Goal: Information Seeking & Learning: Learn about a topic

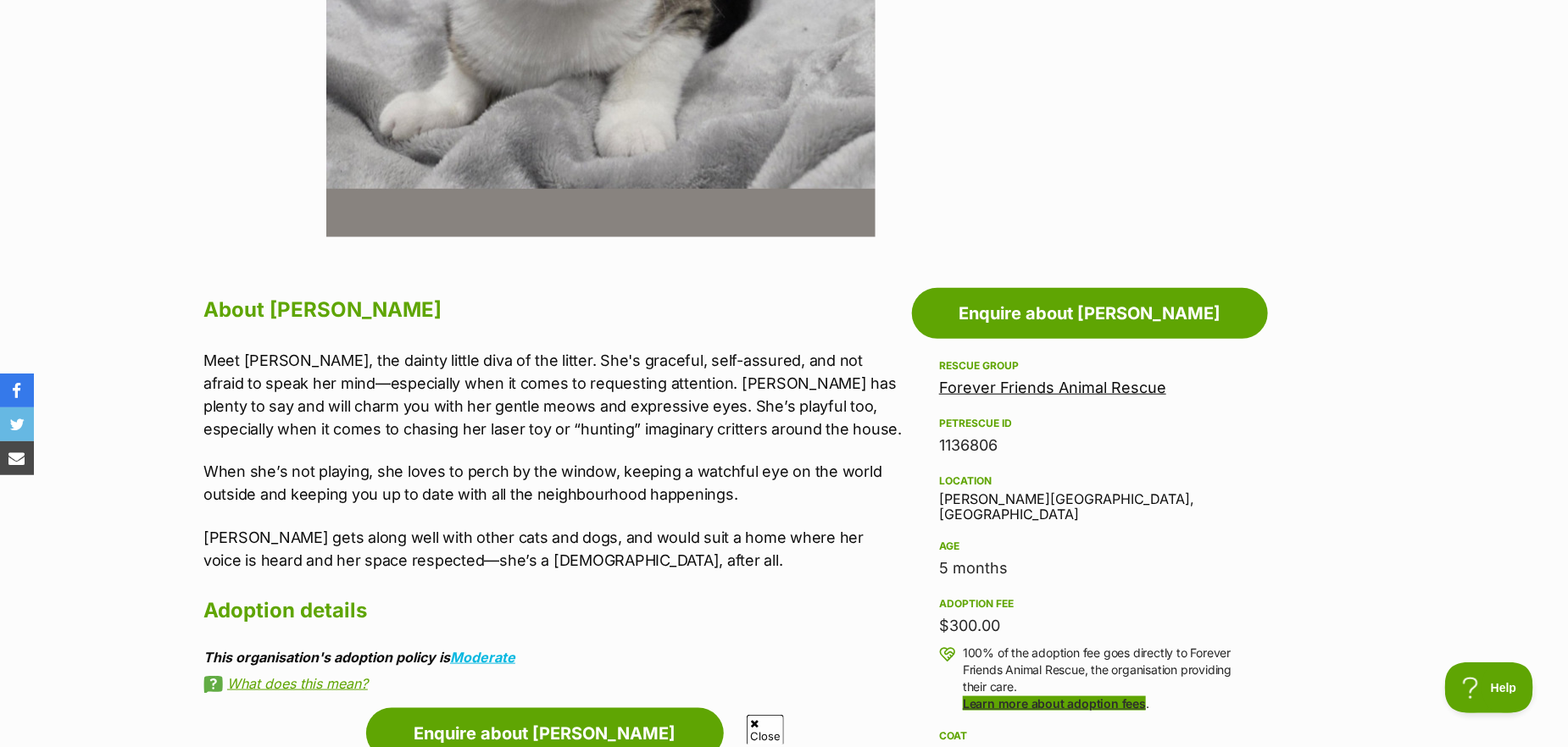
scroll to position [932, 0]
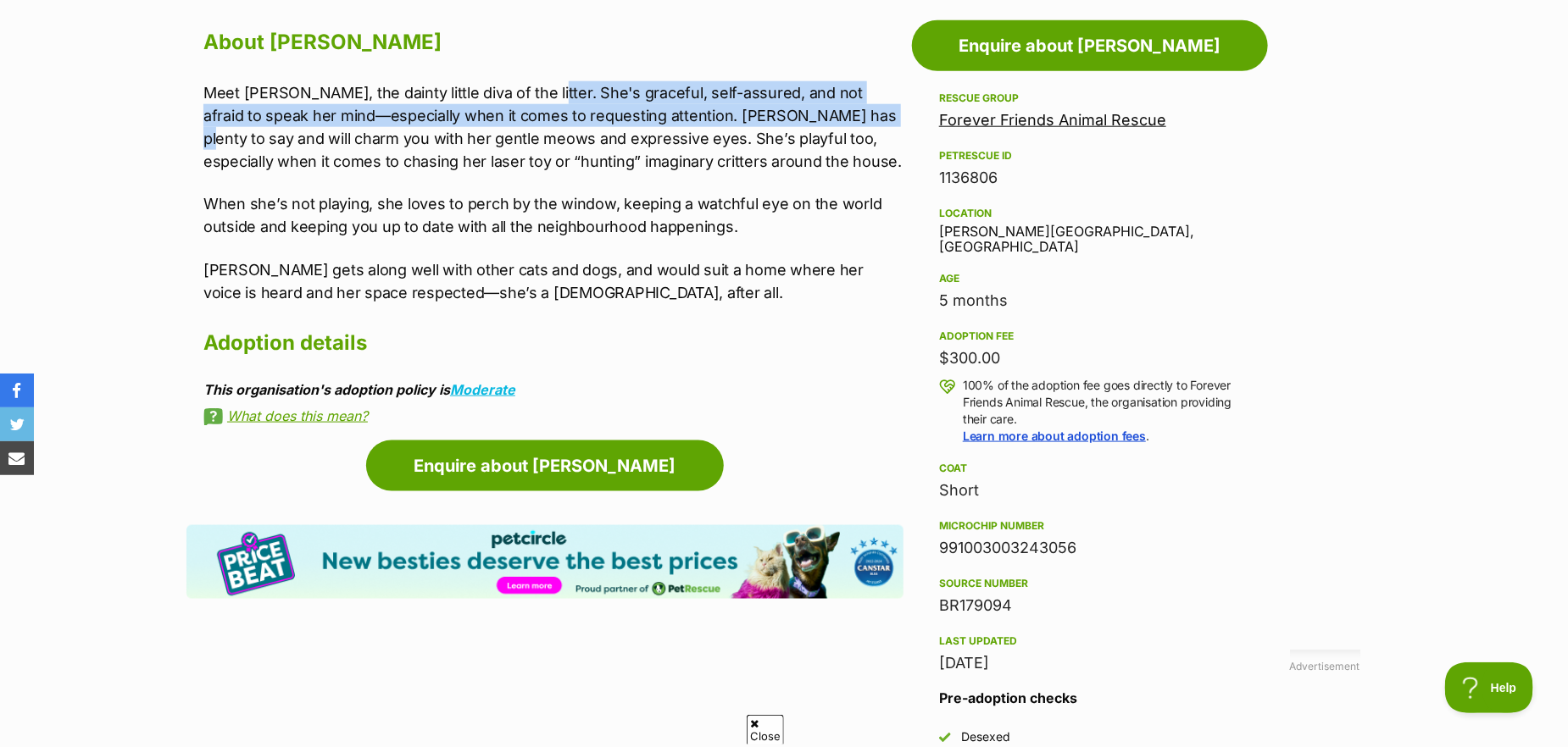
drag, startPoint x: 526, startPoint y: 95, endPoint x: 812, endPoint y: 110, distance: 286.4
click at [812, 110] on p "Meet Jessie, the dainty little diva of the litter. She's graceful, self-assured…" at bounding box center [554, 127] width 700 height 92
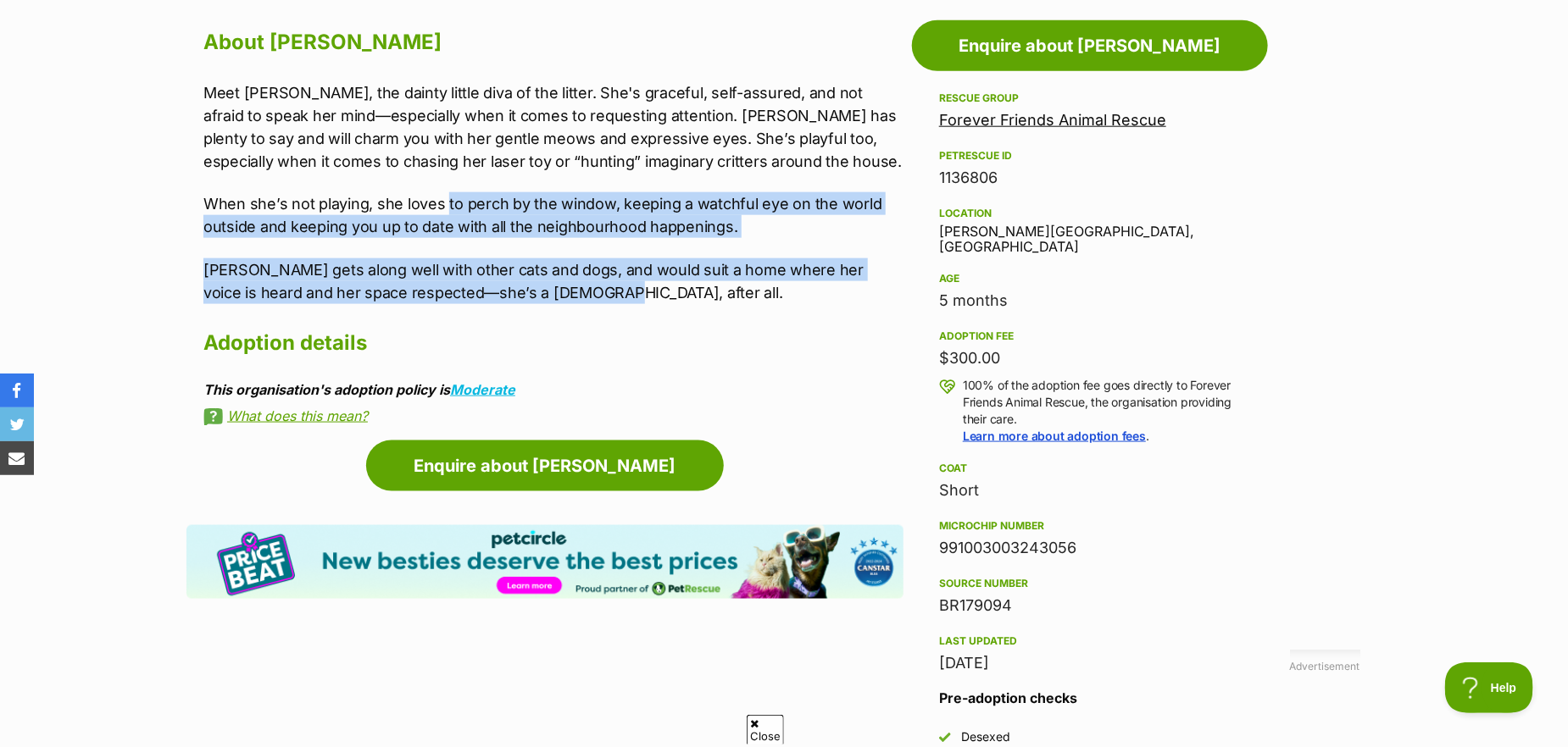
drag, startPoint x: 442, startPoint y: 208, endPoint x: 823, endPoint y: 289, distance: 389.5
click at [823, 289] on div "Meet Jessie, the dainty little diva of the litter. She's graceful, self-assured…" at bounding box center [554, 192] width 700 height 223
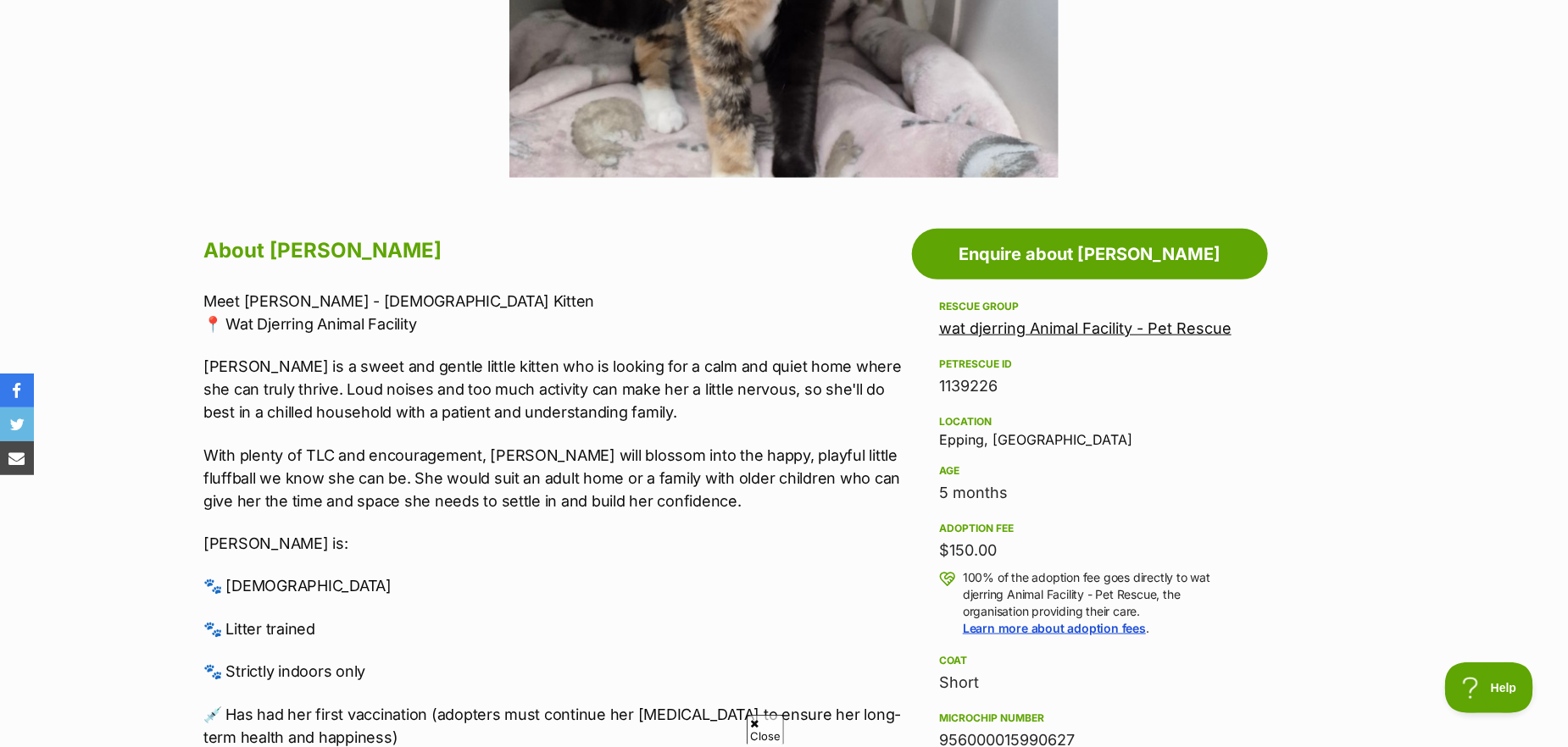
scroll to position [762, 0]
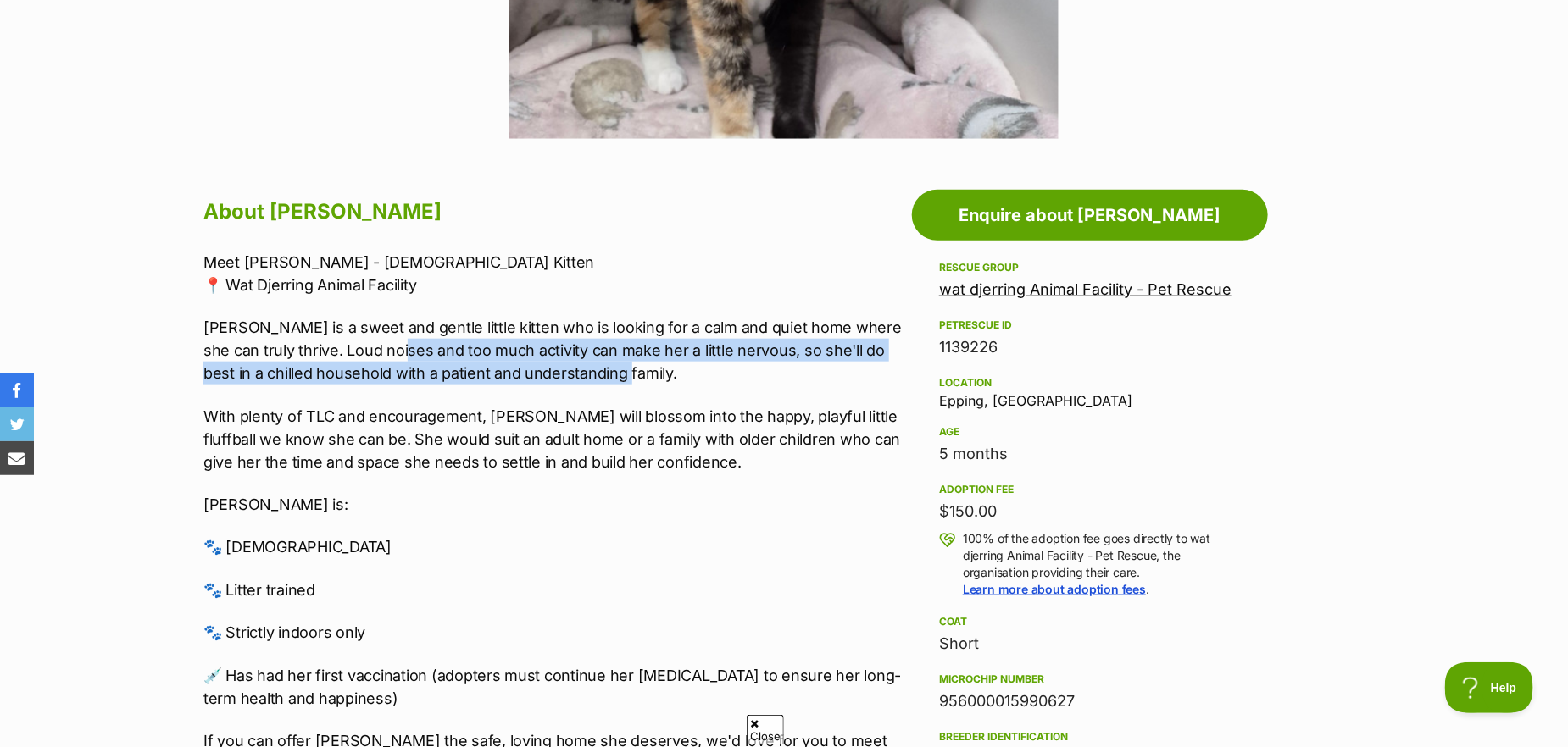
drag, startPoint x: 397, startPoint y: 356, endPoint x: 689, endPoint y: 379, distance: 292.9
click at [689, 379] on p "Sharon is a sweet and gentle little kitten who is looking for a calm and quiet …" at bounding box center [554, 350] width 700 height 69
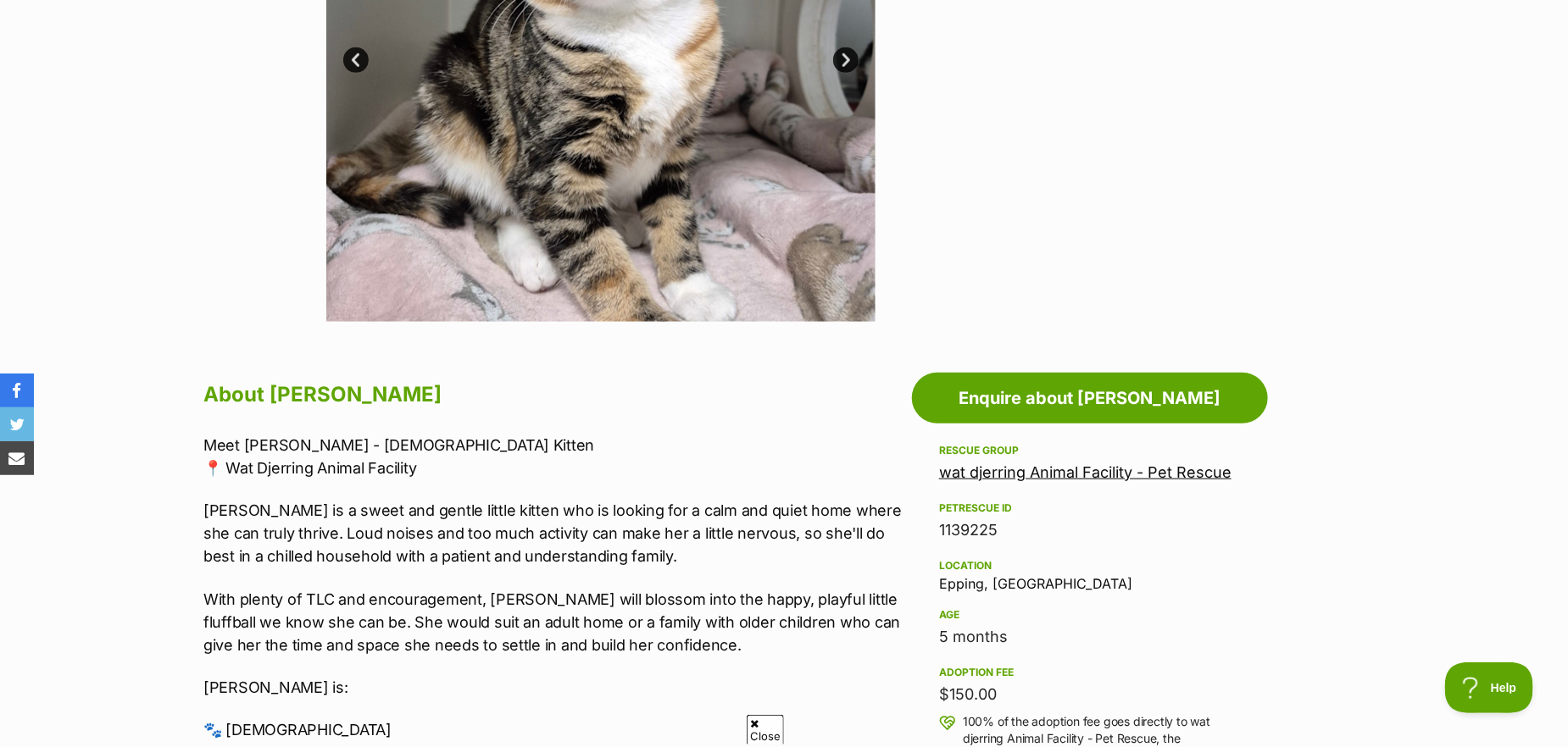
scroll to position [594, 0]
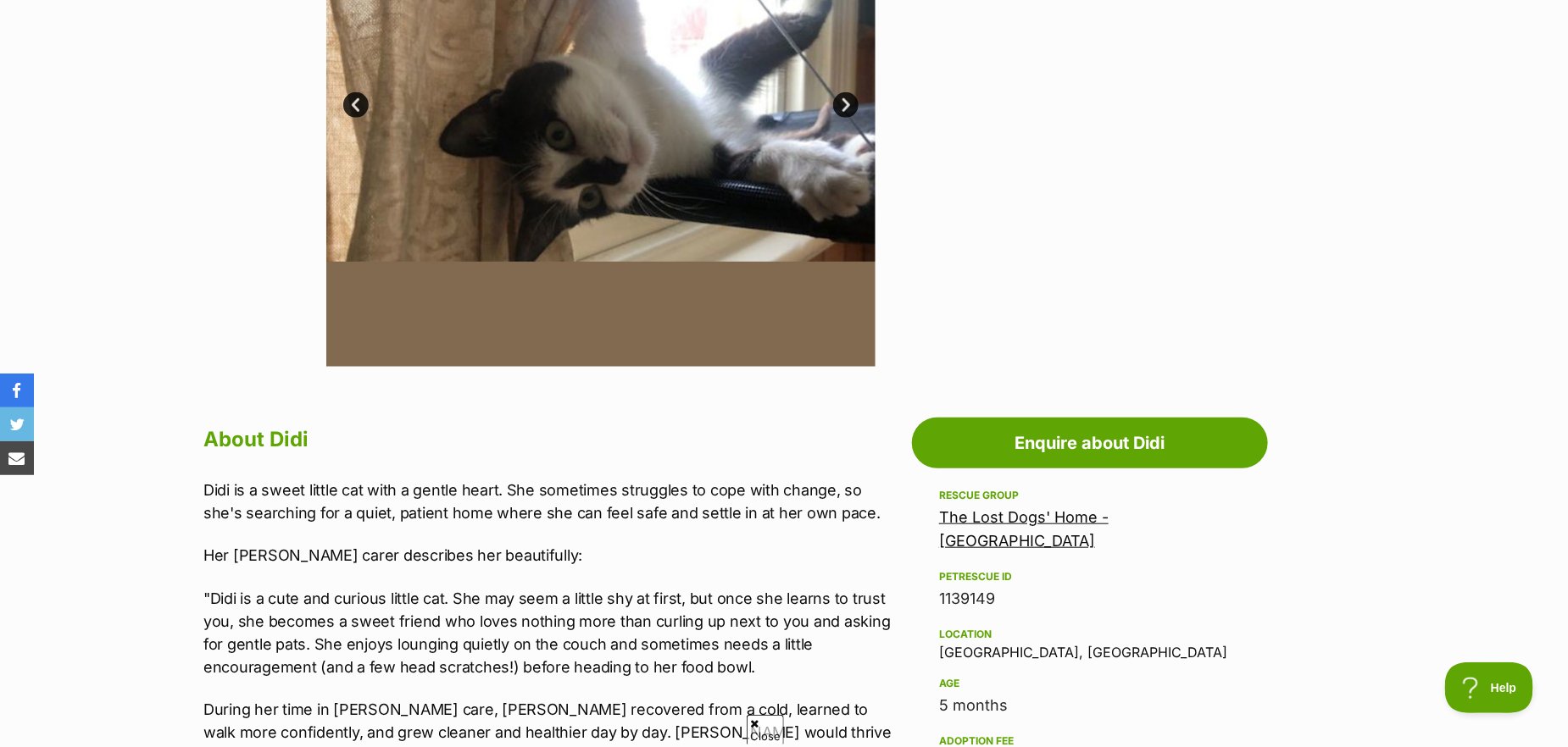
scroll to position [762, 0]
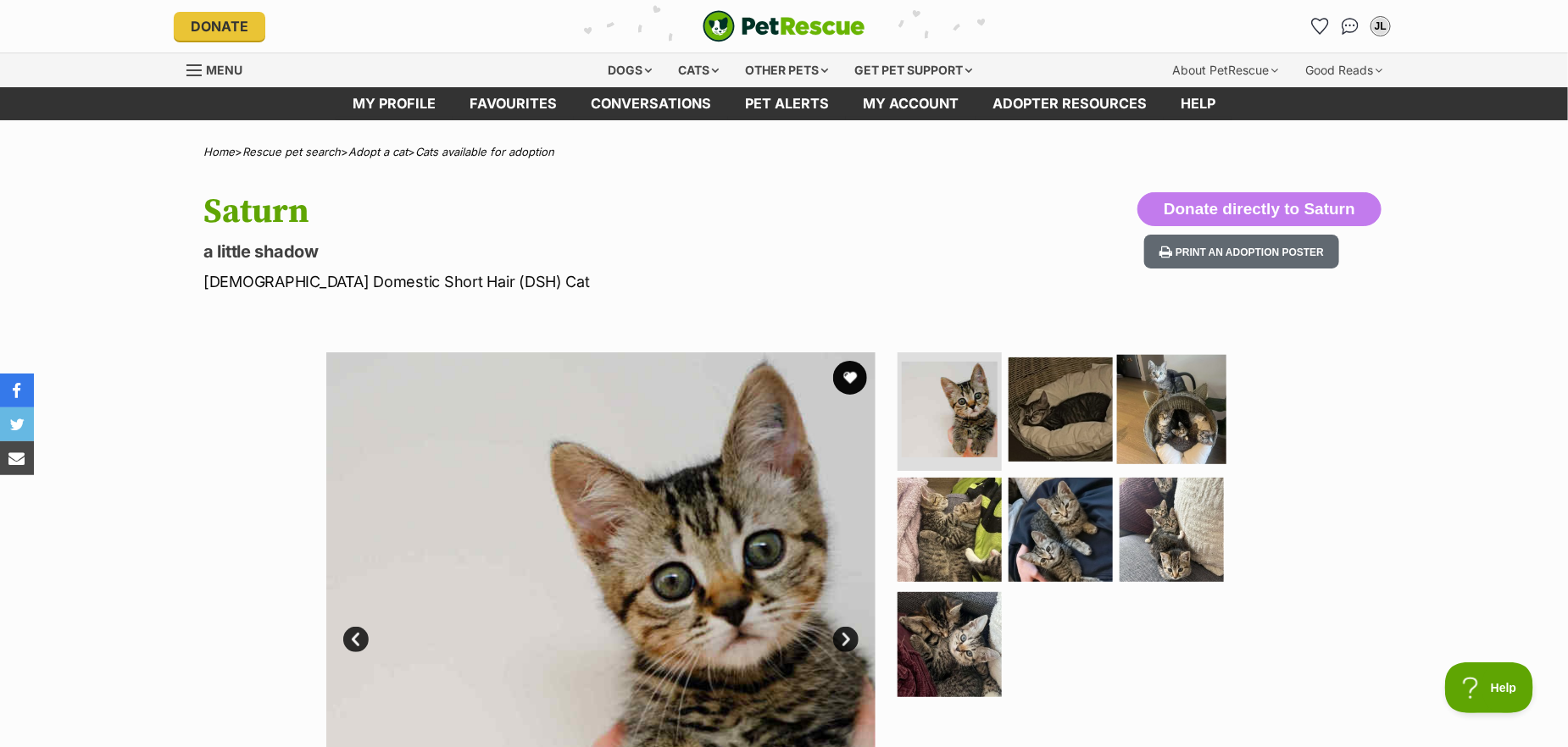
click at [1194, 420] on img at bounding box center [1171, 410] width 109 height 109
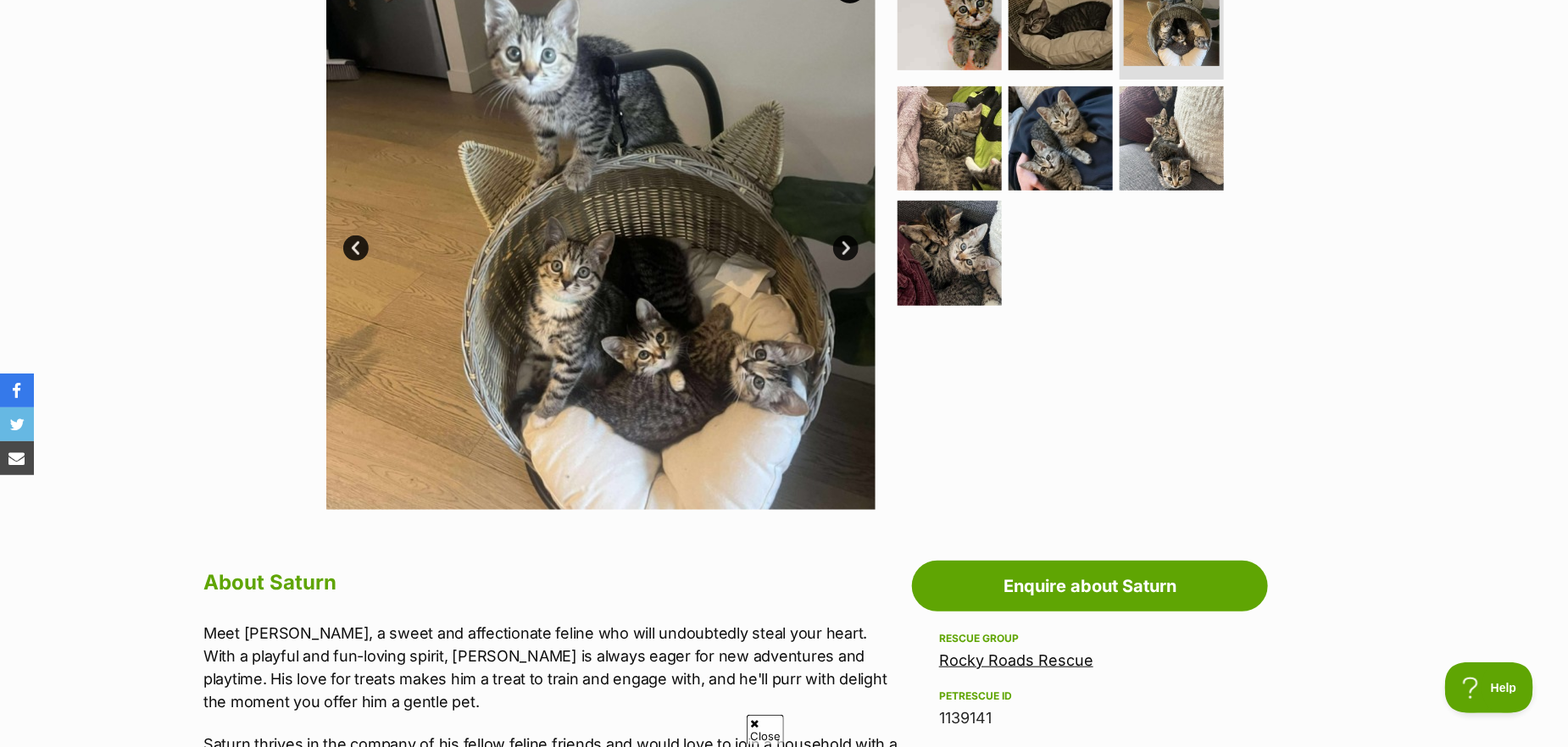
scroll to position [678, 0]
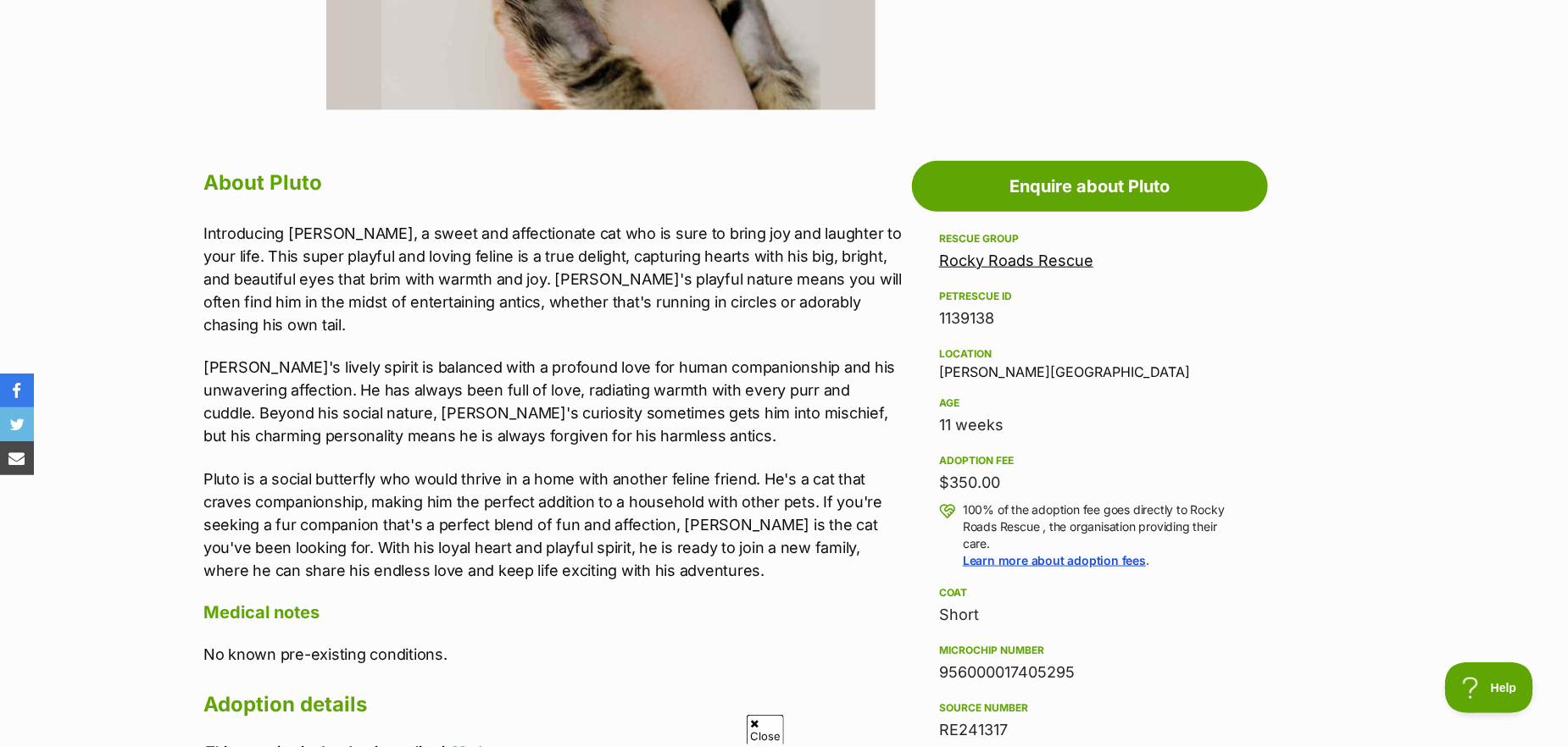
scroll to position [762, 0]
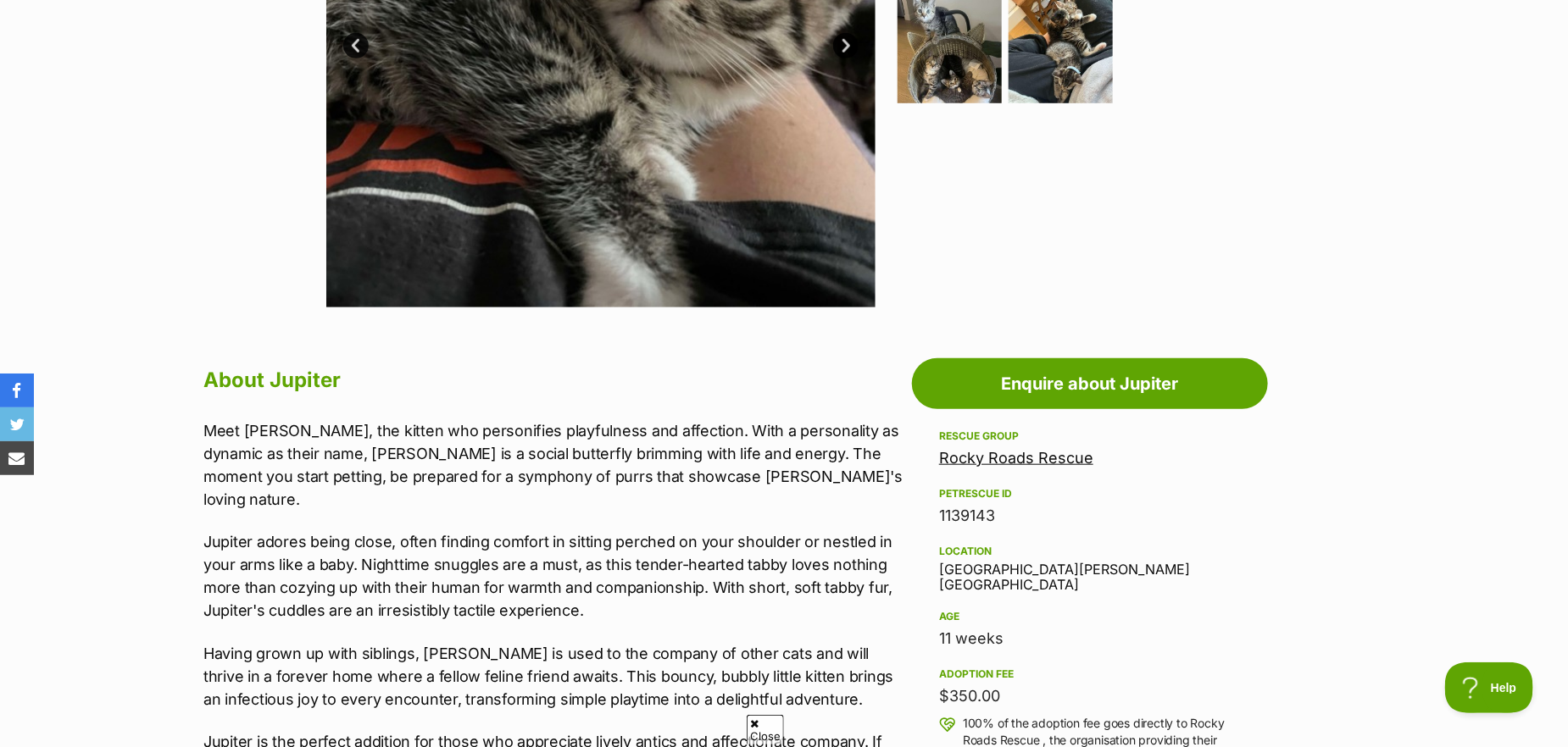
scroll to position [762, 0]
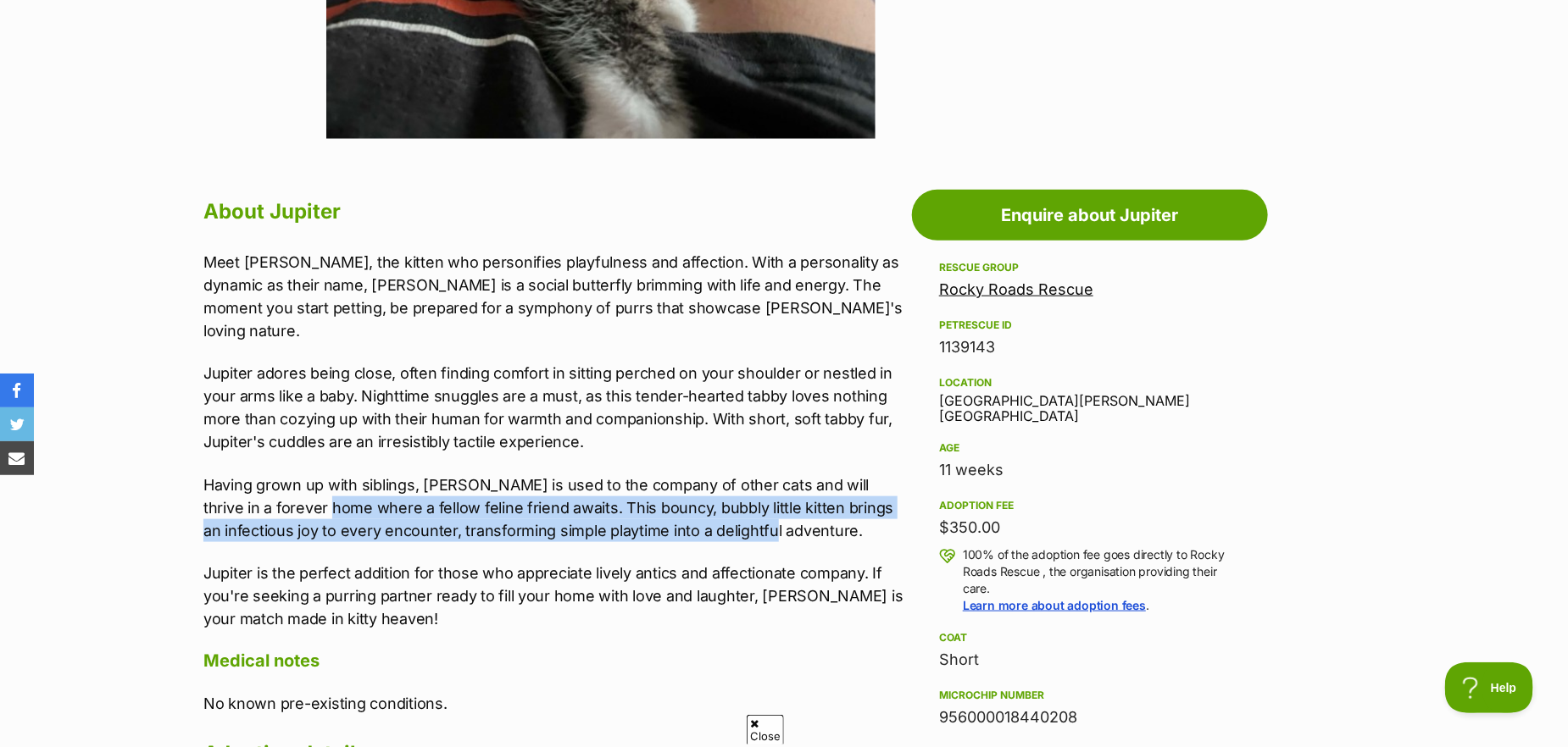
drag, startPoint x: 317, startPoint y: 490, endPoint x: 790, endPoint y: 510, distance: 473.4
click at [790, 510] on p "Having grown up with siblings, Jupiter is used to the company of other cats and…" at bounding box center [554, 508] width 700 height 69
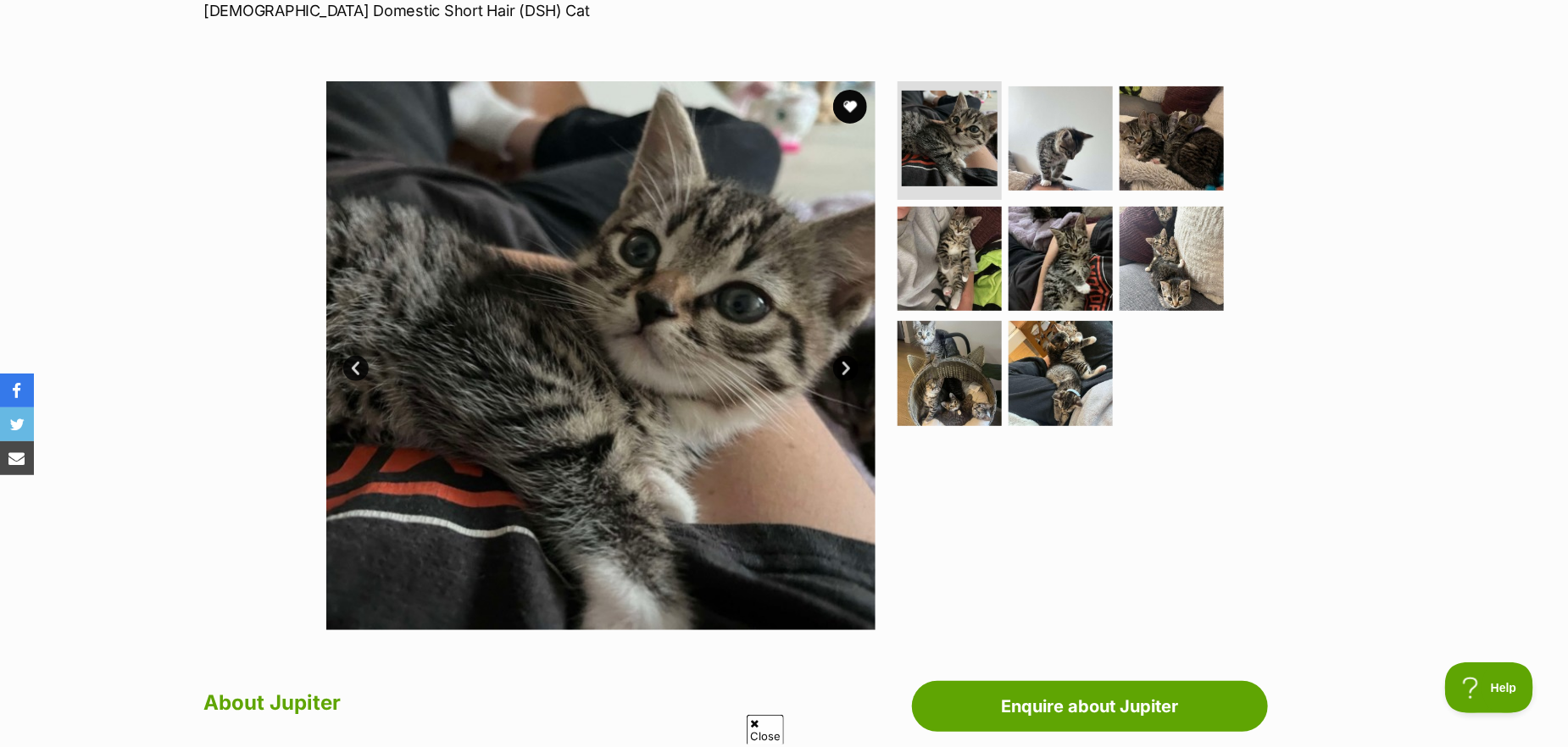
scroll to position [170, 0]
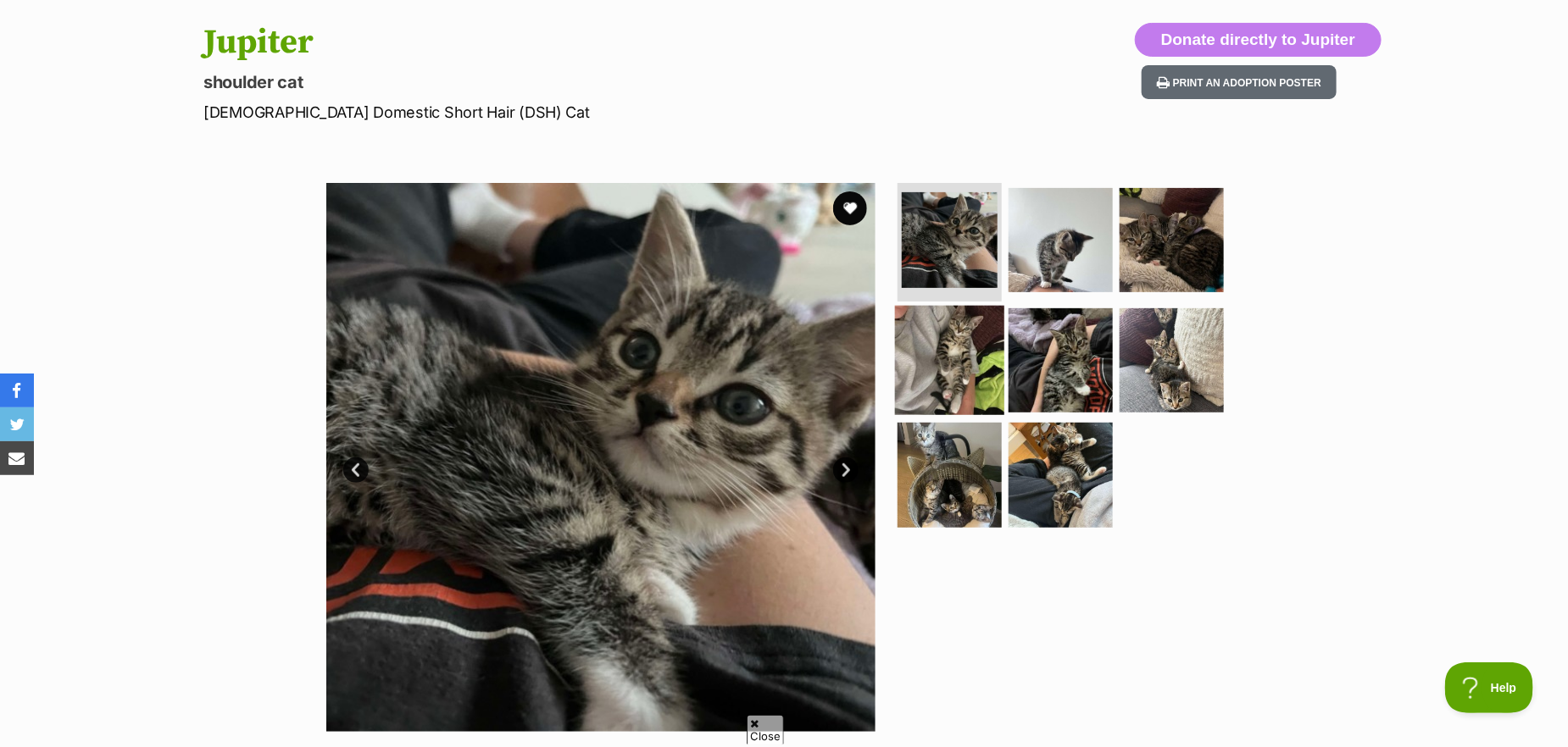
click at [970, 334] on img at bounding box center [949, 360] width 109 height 109
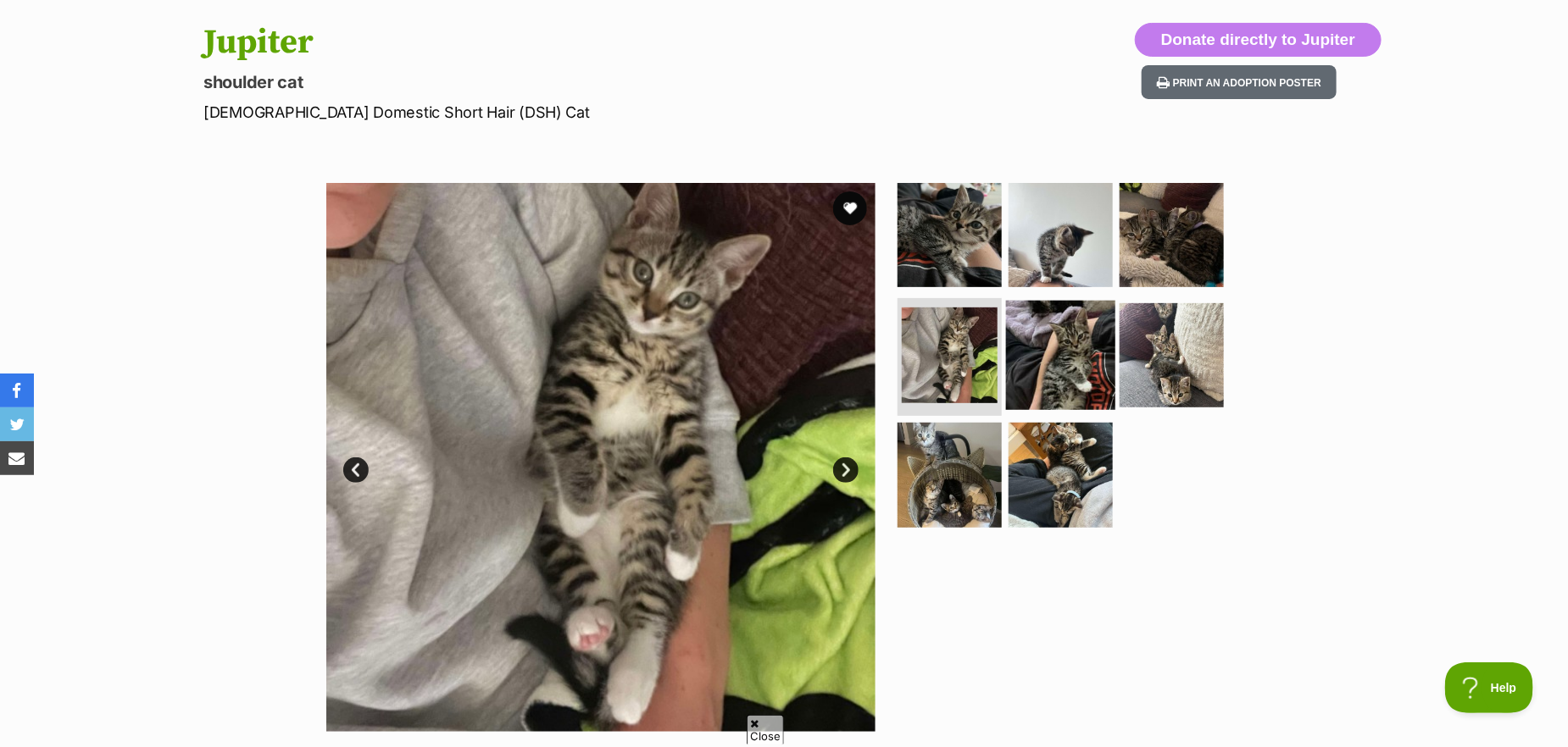
click at [1058, 349] on img at bounding box center [1060, 354] width 109 height 109
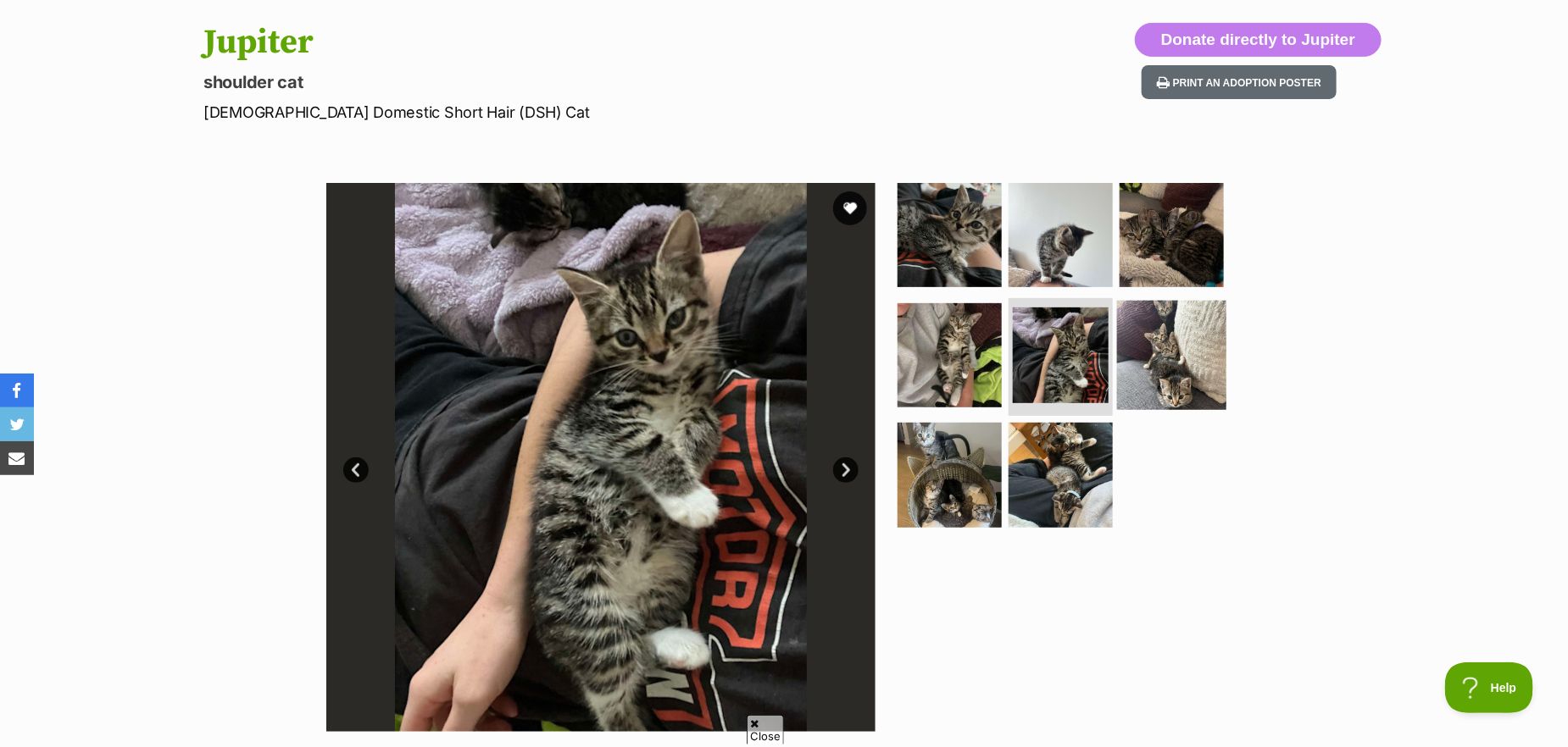
click at [1189, 368] on img at bounding box center [1171, 354] width 109 height 109
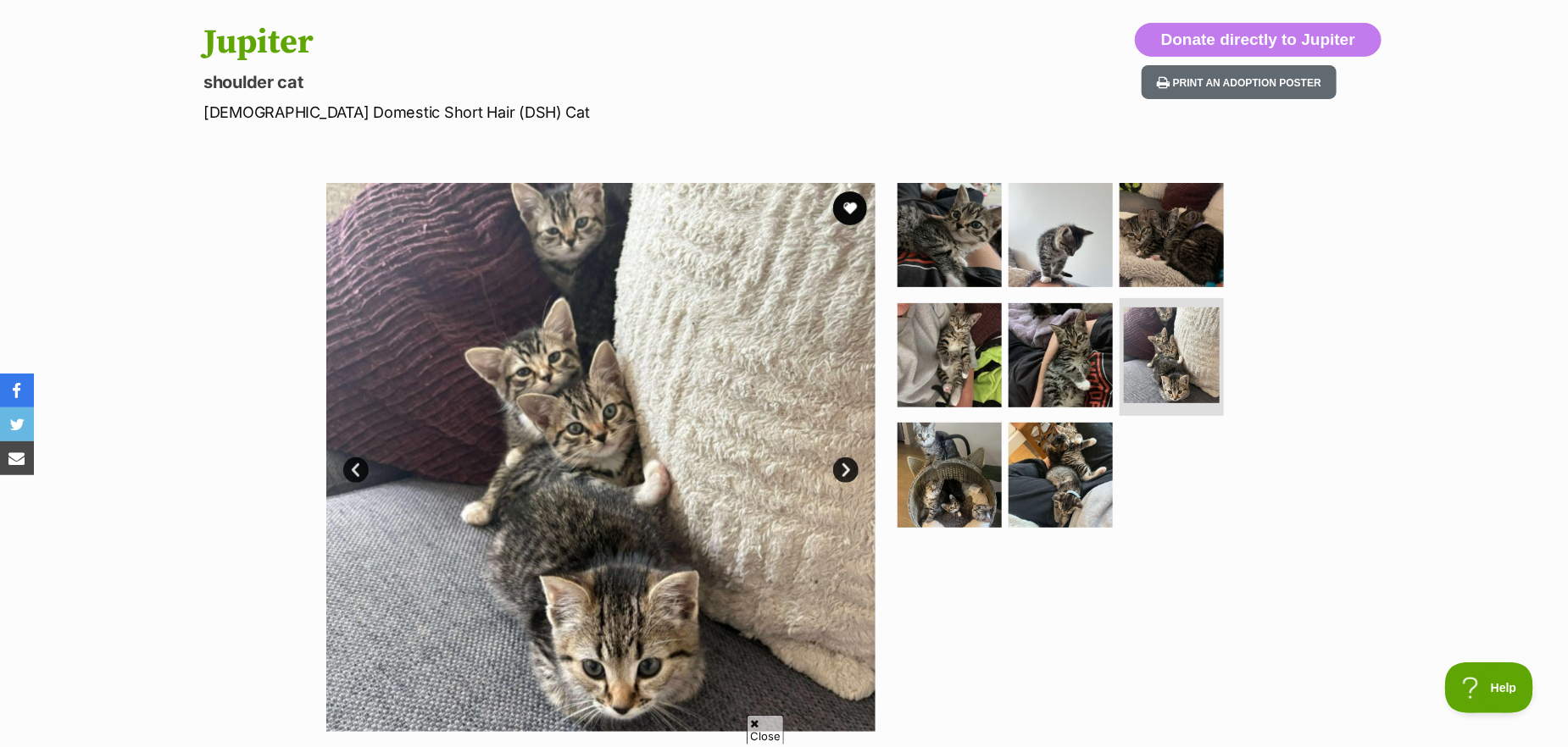
click at [358, 471] on link "Prev" at bounding box center [356, 471] width 25 height 25
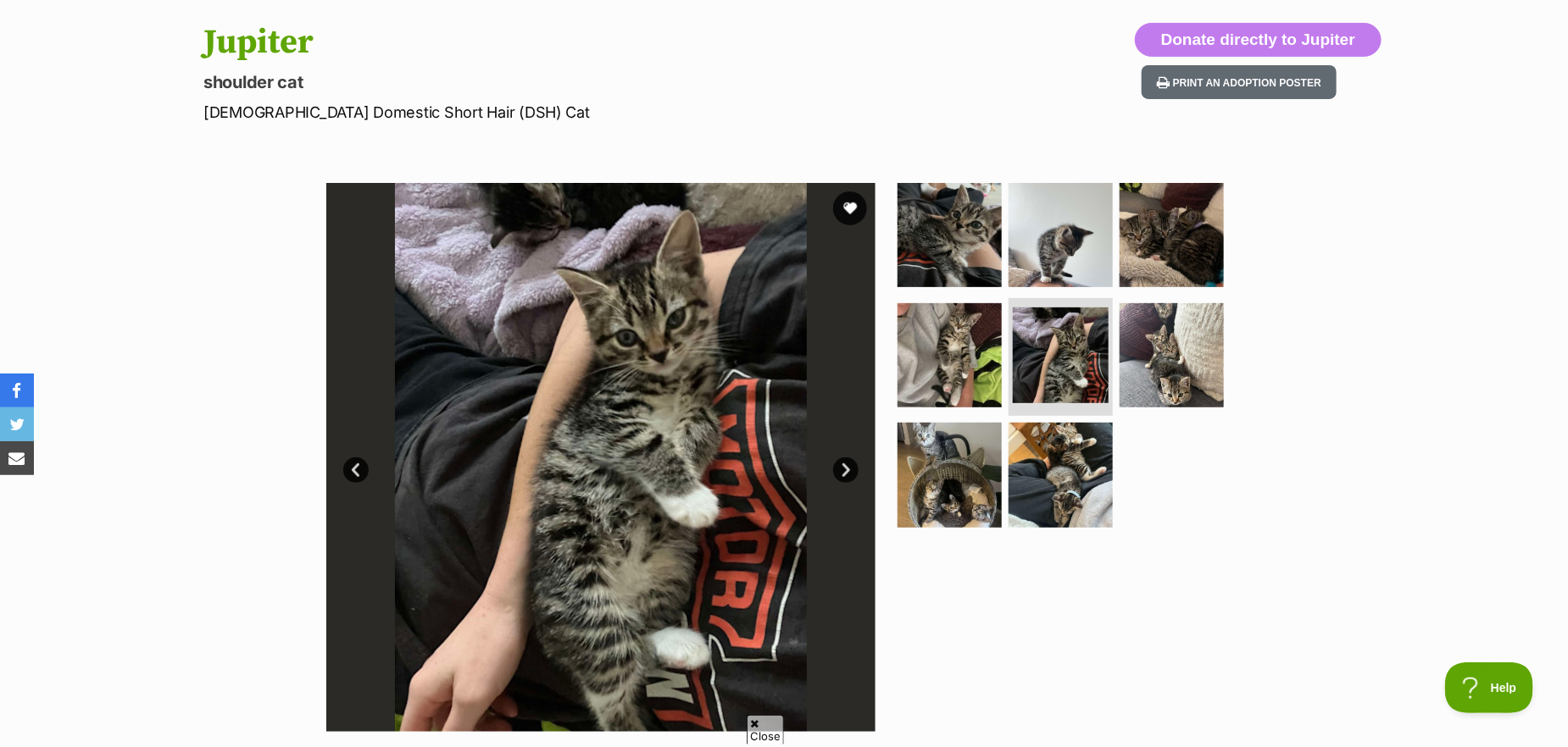
click at [358, 471] on link "Prev" at bounding box center [356, 471] width 25 height 25
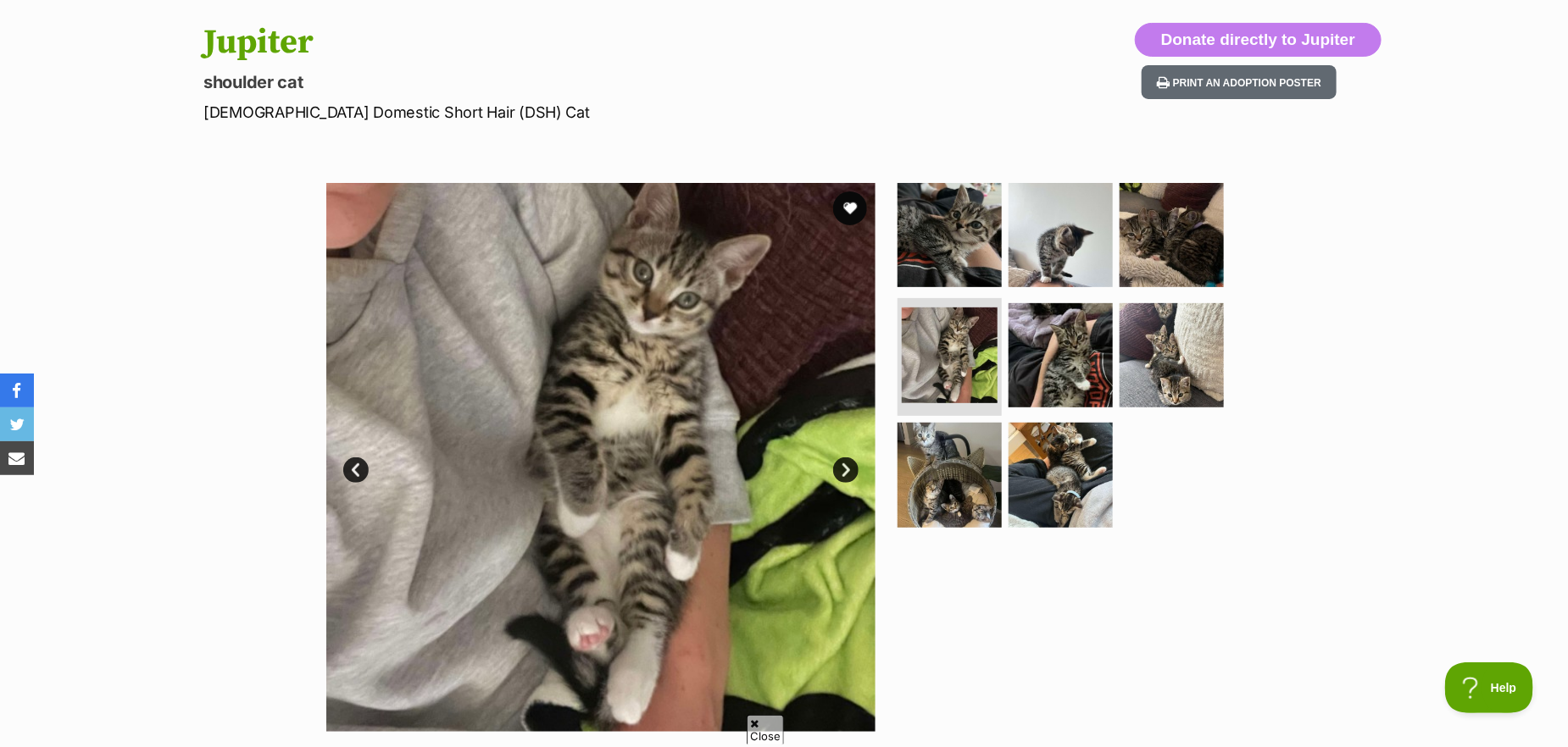
click at [358, 471] on link "Prev" at bounding box center [356, 471] width 25 height 25
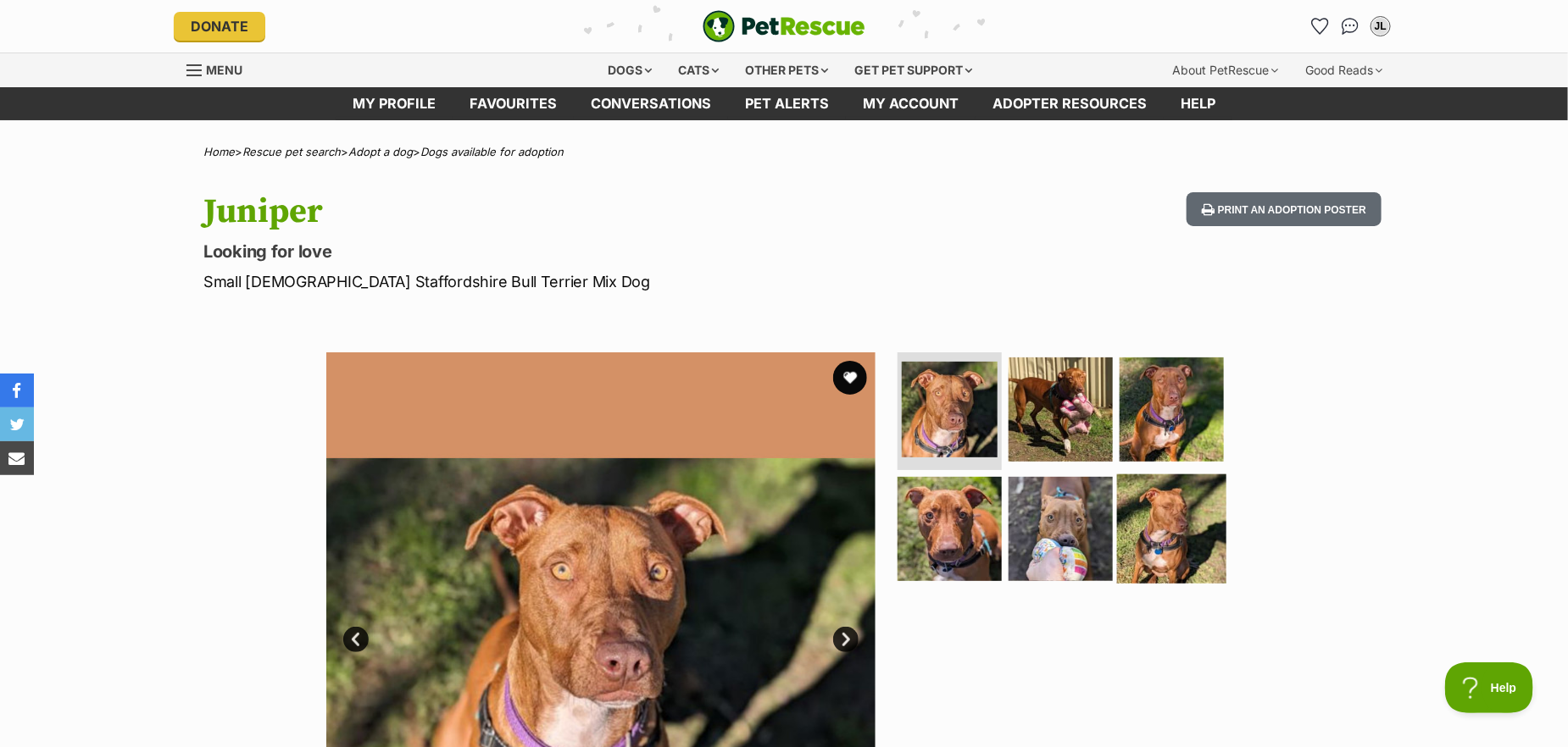
click at [1181, 532] on img at bounding box center [1171, 529] width 109 height 109
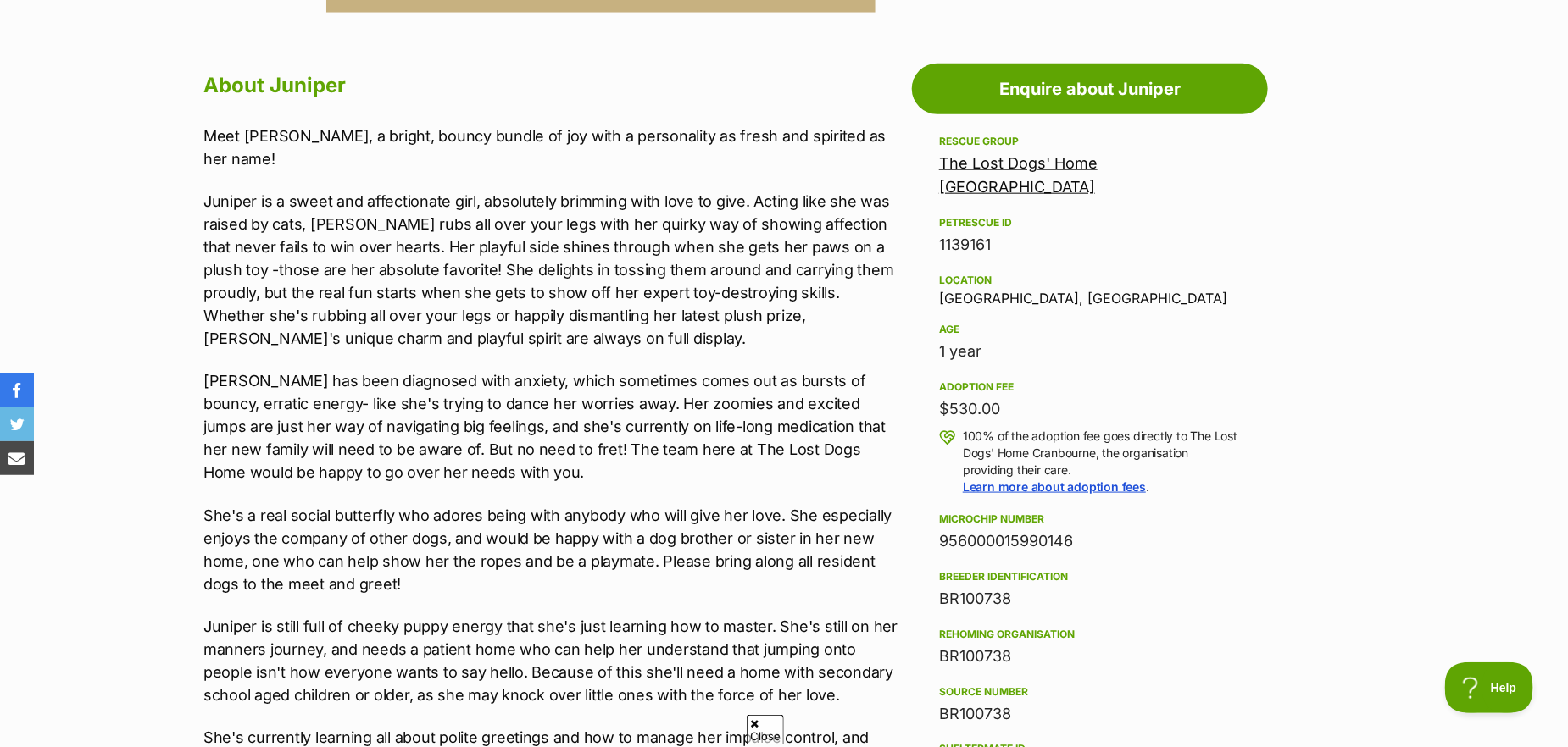
scroll to position [847, 0]
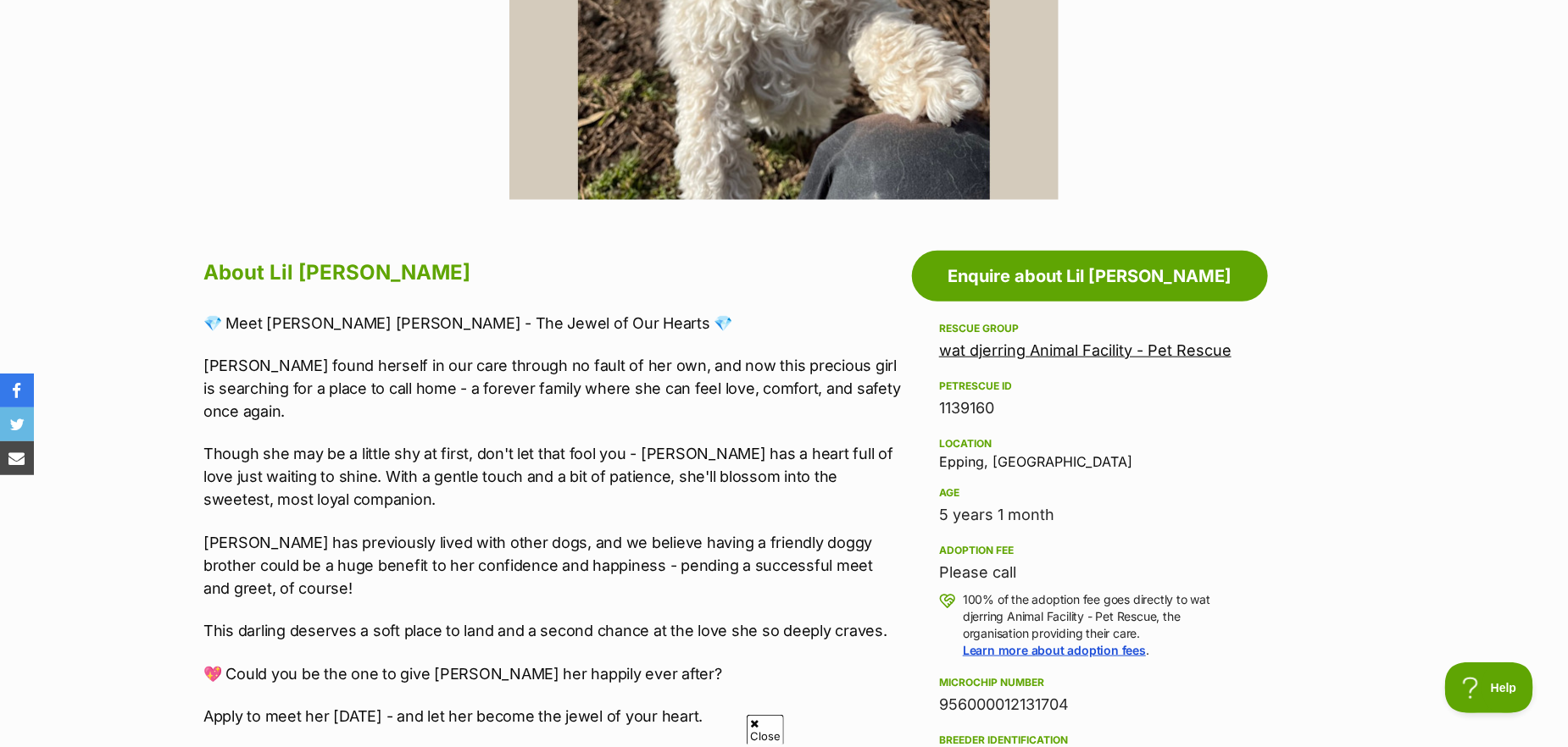
scroll to position [762, 0]
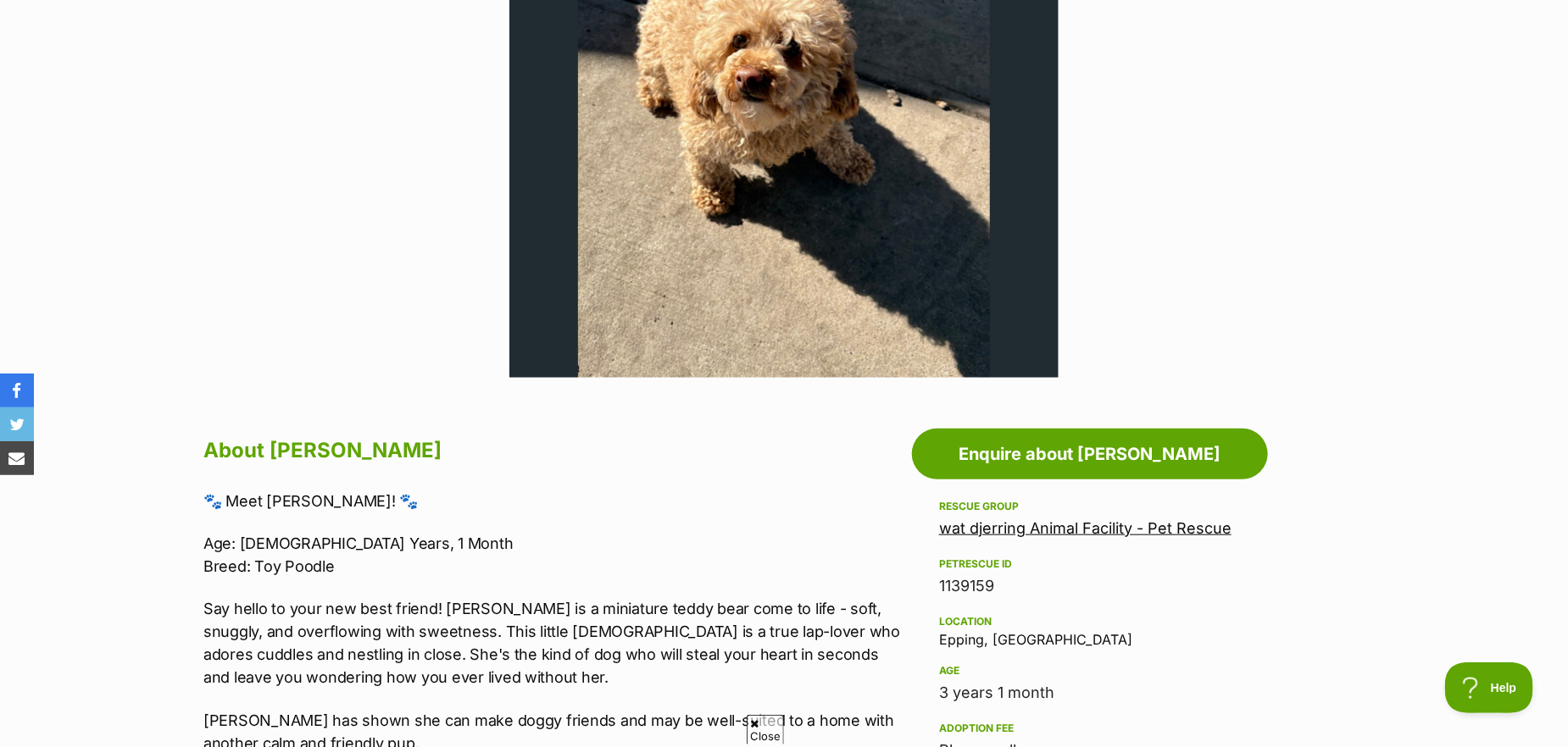
scroll to position [339, 0]
